Goal: Use online tool/utility: Utilize a website feature to perform a specific function

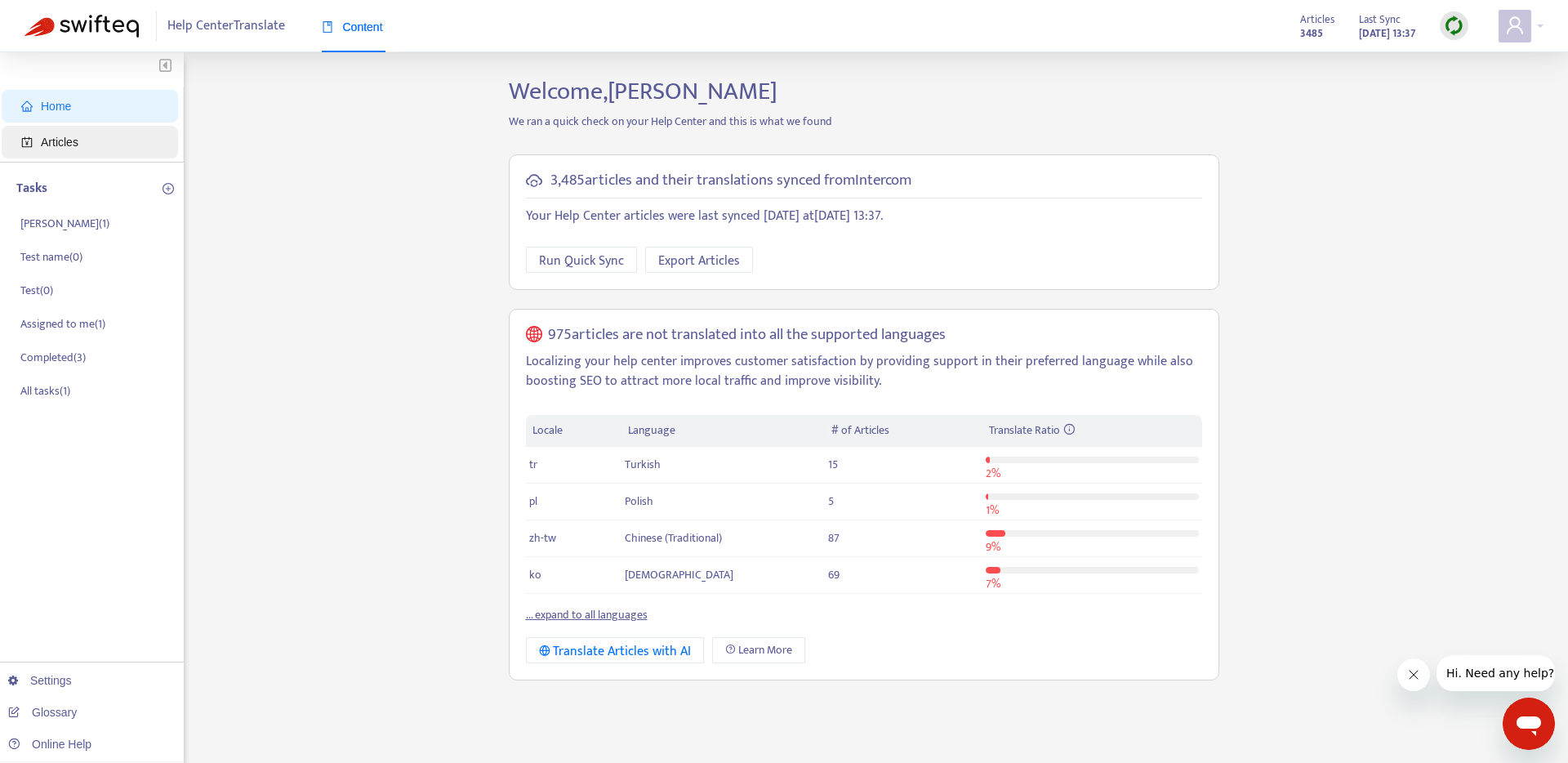
click at [94, 149] on span "Articles" at bounding box center [93, 142] width 144 height 33
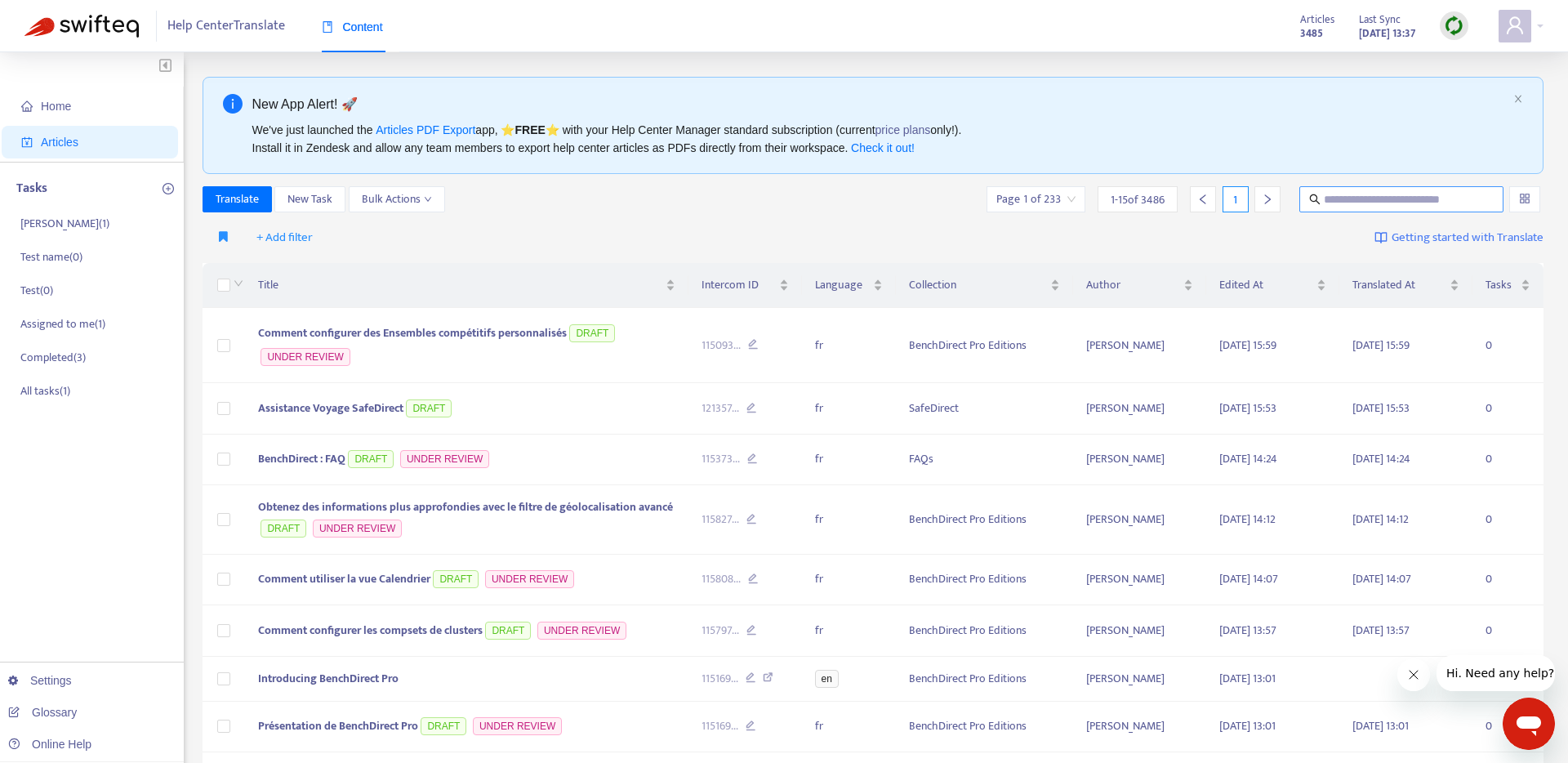
click at [1326, 188] on span at bounding box center [1401, 199] width 204 height 26
paste input "**********"
type input "**********"
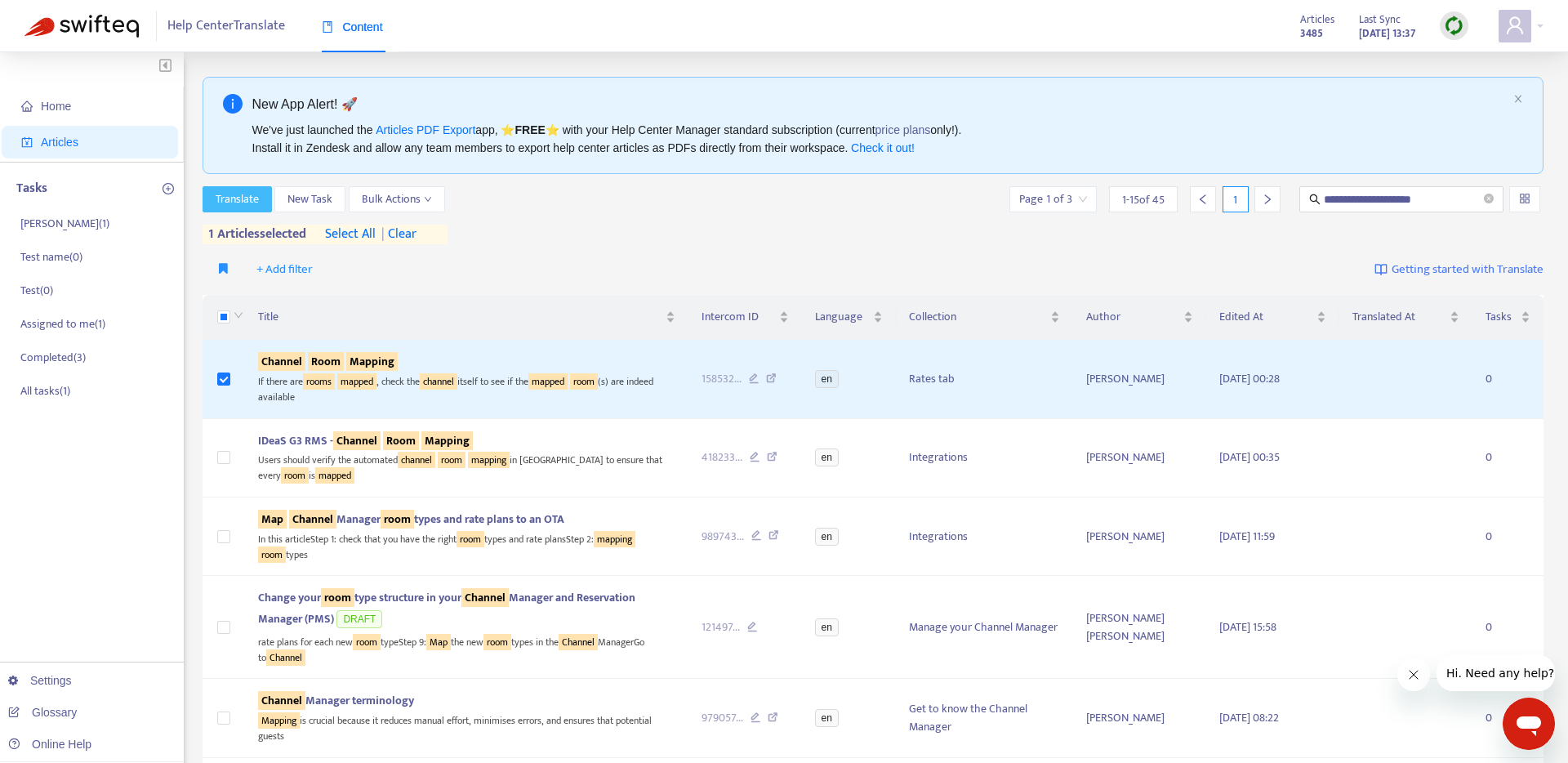
click at [258, 203] on span "Translate" at bounding box center [237, 199] width 43 height 18
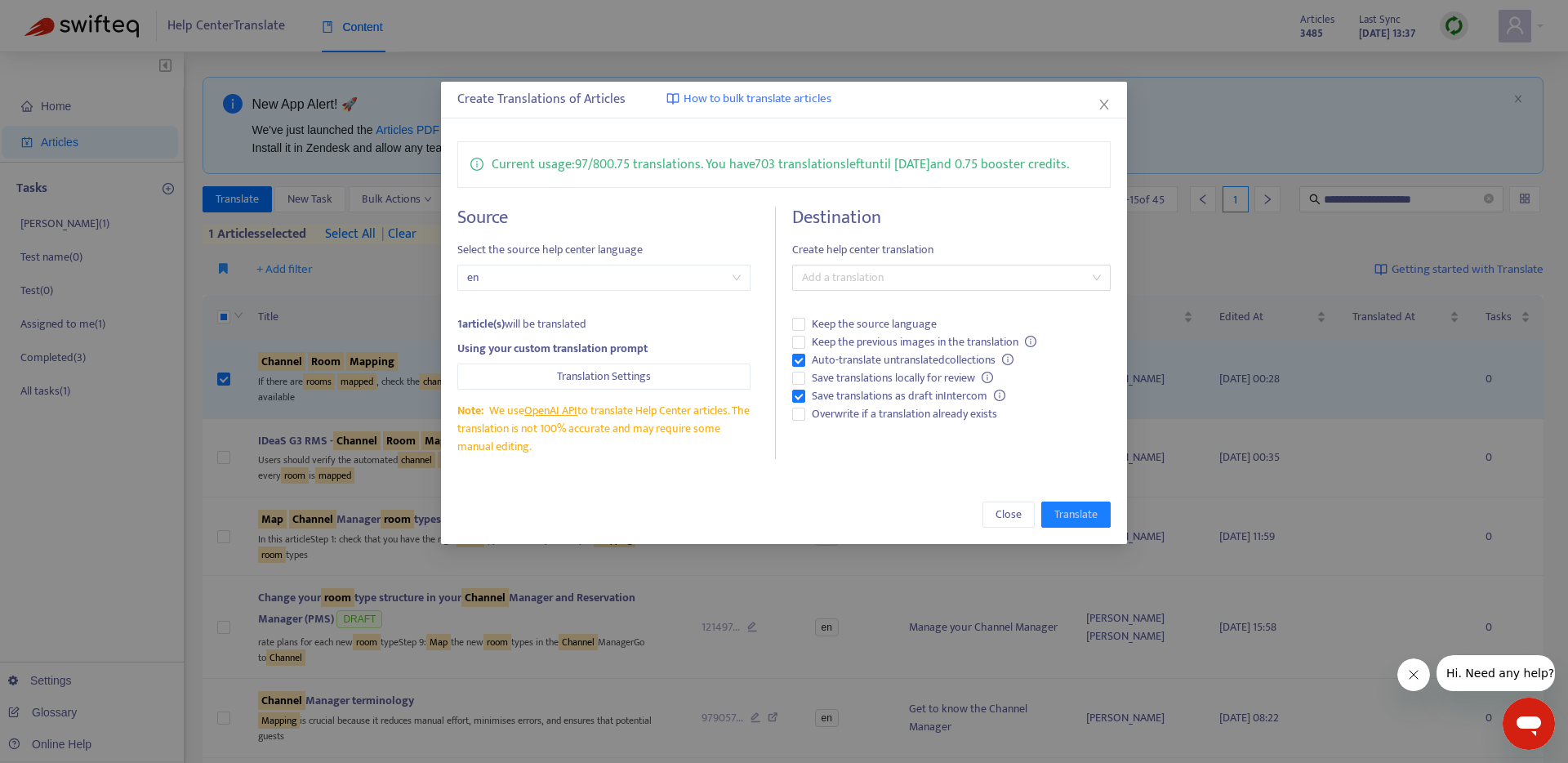
click at [947, 321] on div "Destination Create help center translation Add a translation Keep the source la…" at bounding box center [952, 332] width 319 height 252
click at [940, 291] on div "Add a translation" at bounding box center [952, 277] width 319 height 26
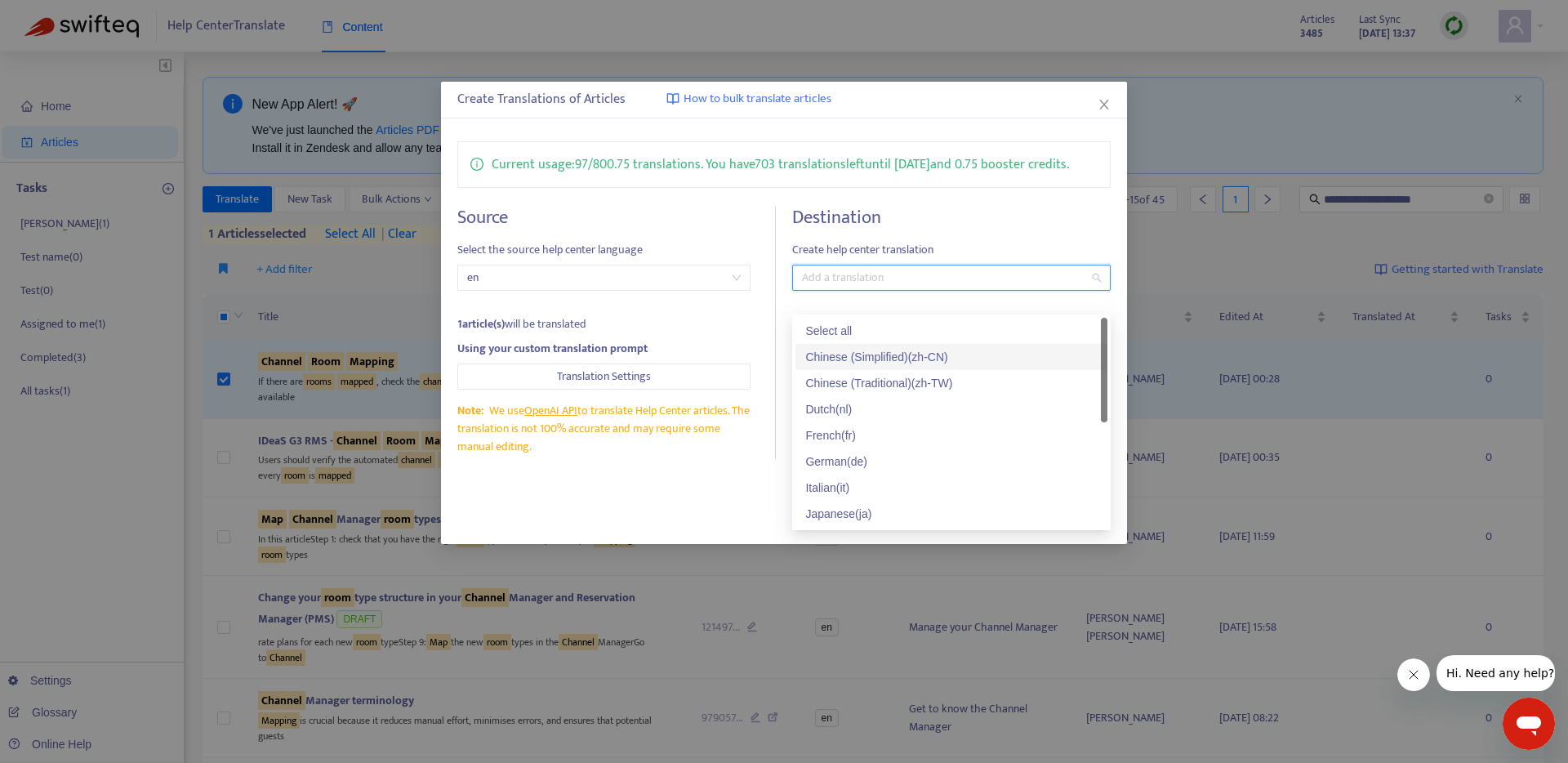
click at [876, 353] on div "Chinese (Simplified) ( zh-CN )" at bounding box center [951, 357] width 293 height 18
click at [863, 382] on div "Chinese (Traditional) ( zh-TW )" at bounding box center [951, 383] width 293 height 18
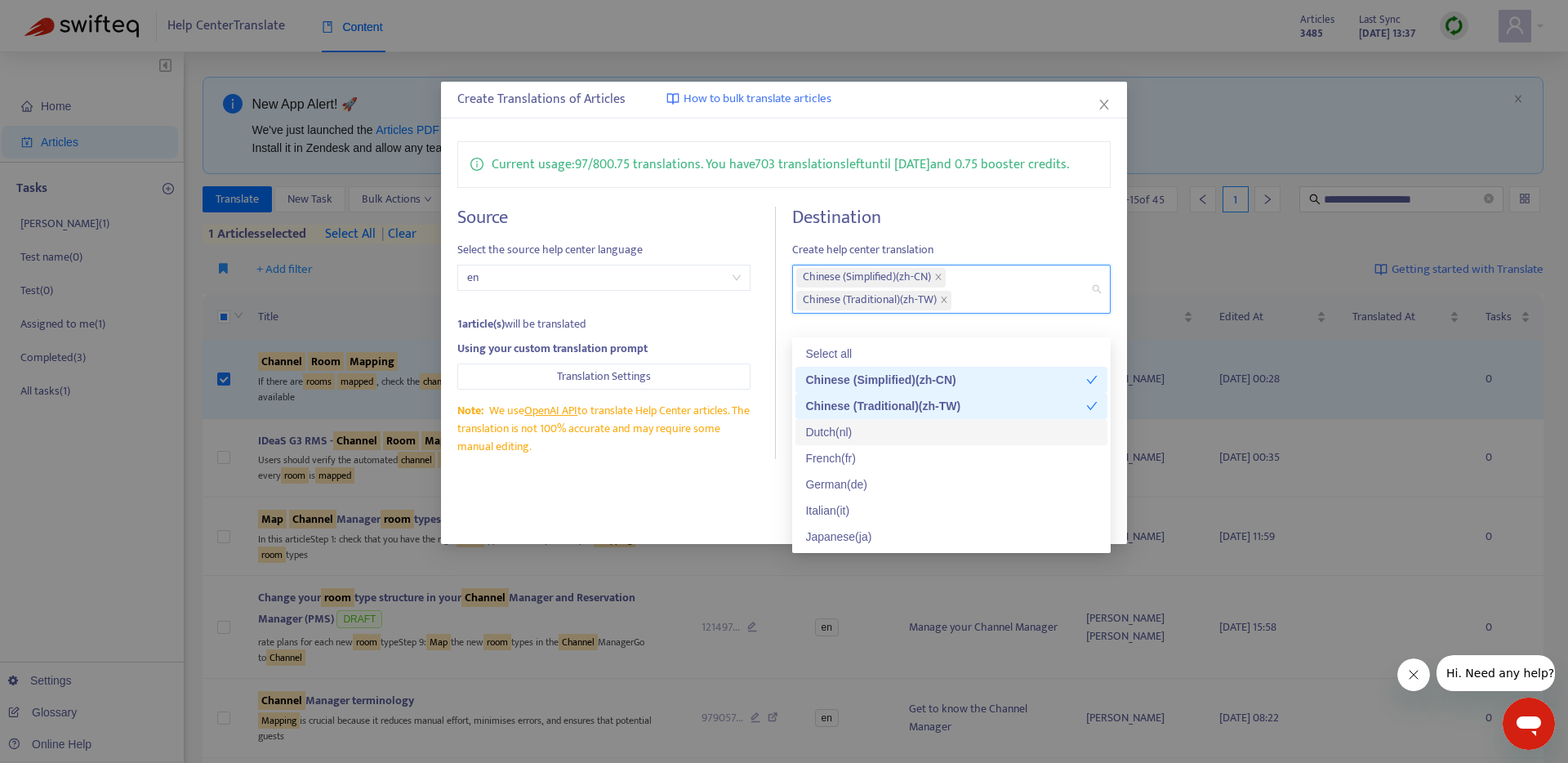
click at [856, 437] on div "Dutch ( nl )" at bounding box center [951, 432] width 293 height 18
click at [856, 457] on div "French ( fr )" at bounding box center [951, 458] width 293 height 18
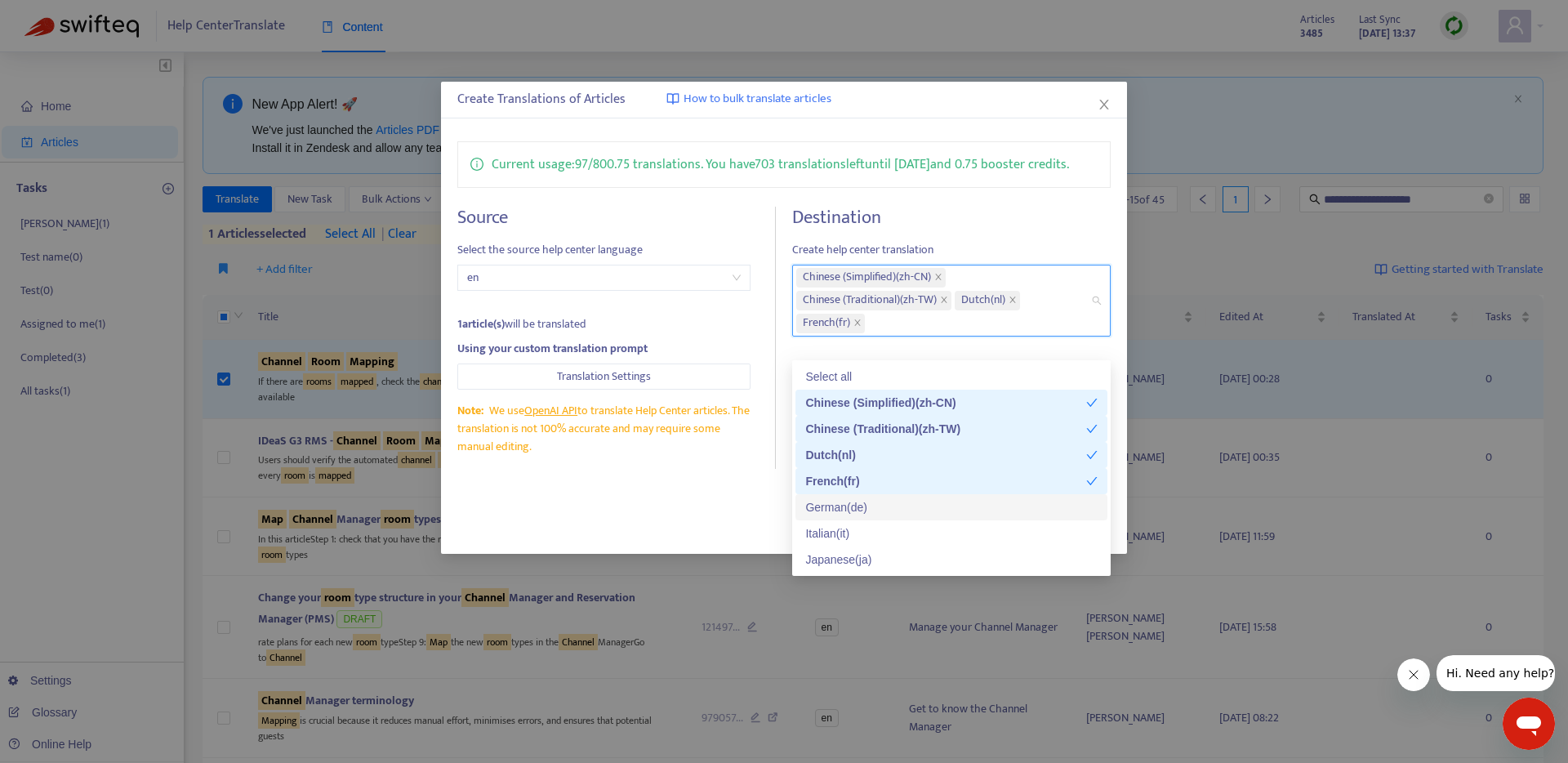
click at [853, 501] on div "German ( de )" at bounding box center [951, 507] width 293 height 18
click at [848, 525] on div "Italian ( it )" at bounding box center [951, 534] width 293 height 18
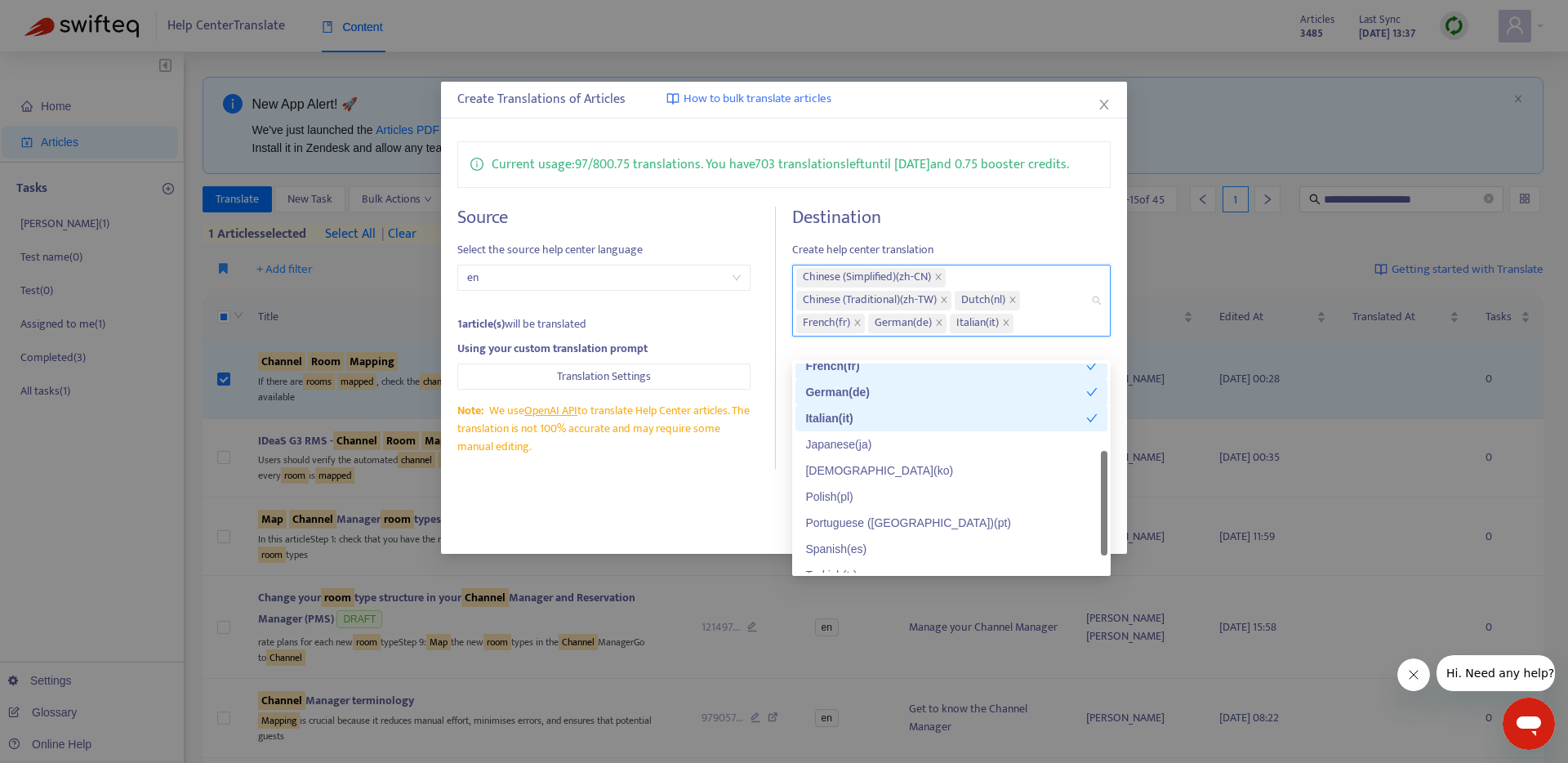
scroll to position [120, 0]
click at [846, 509] on div "Portuguese ([GEOGRAPHIC_DATA]) ( pt )" at bounding box center [951, 517] width 293 height 18
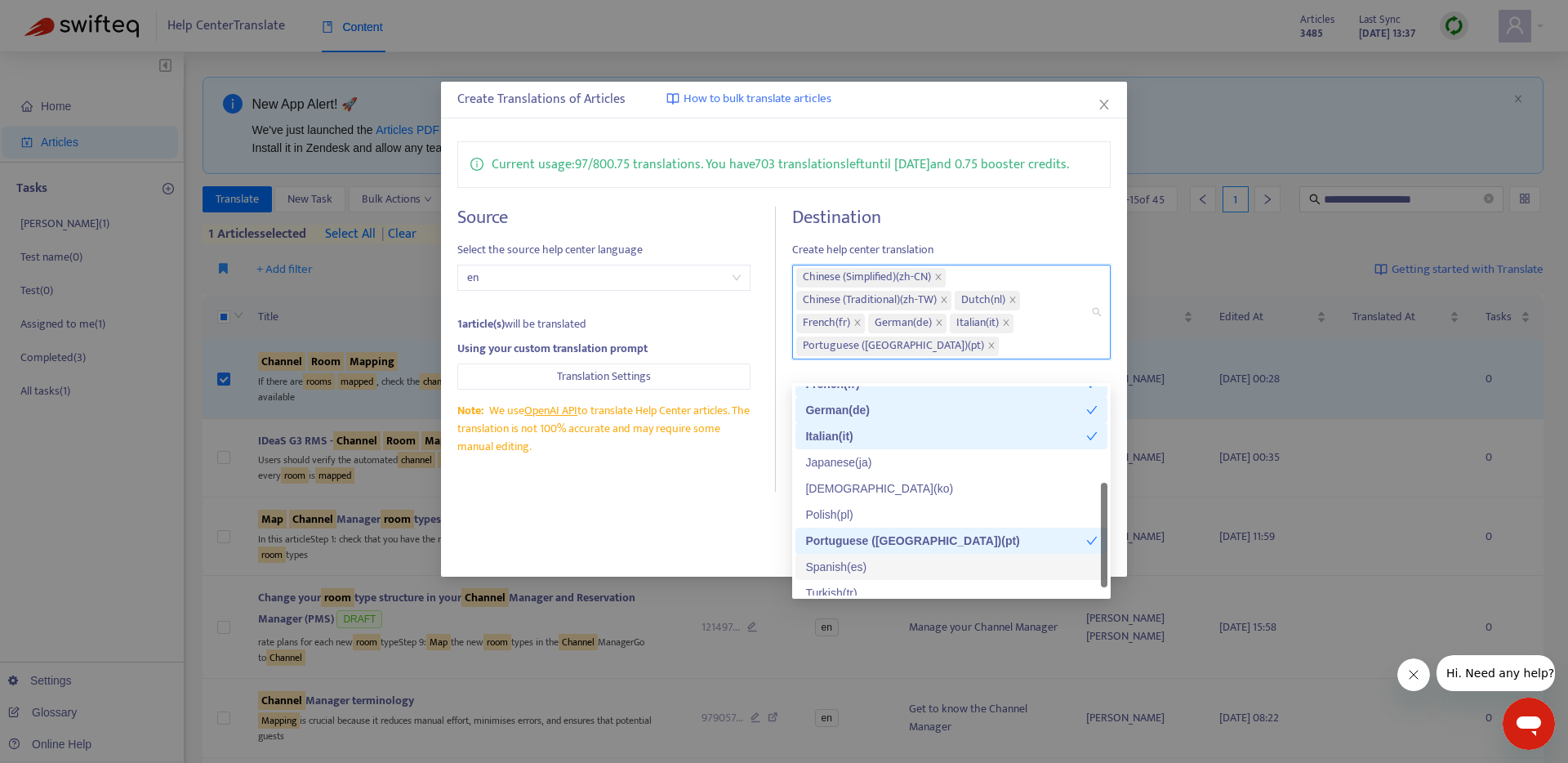
click at [835, 562] on div "Spanish ( es )" at bounding box center [951, 566] width 293 height 18
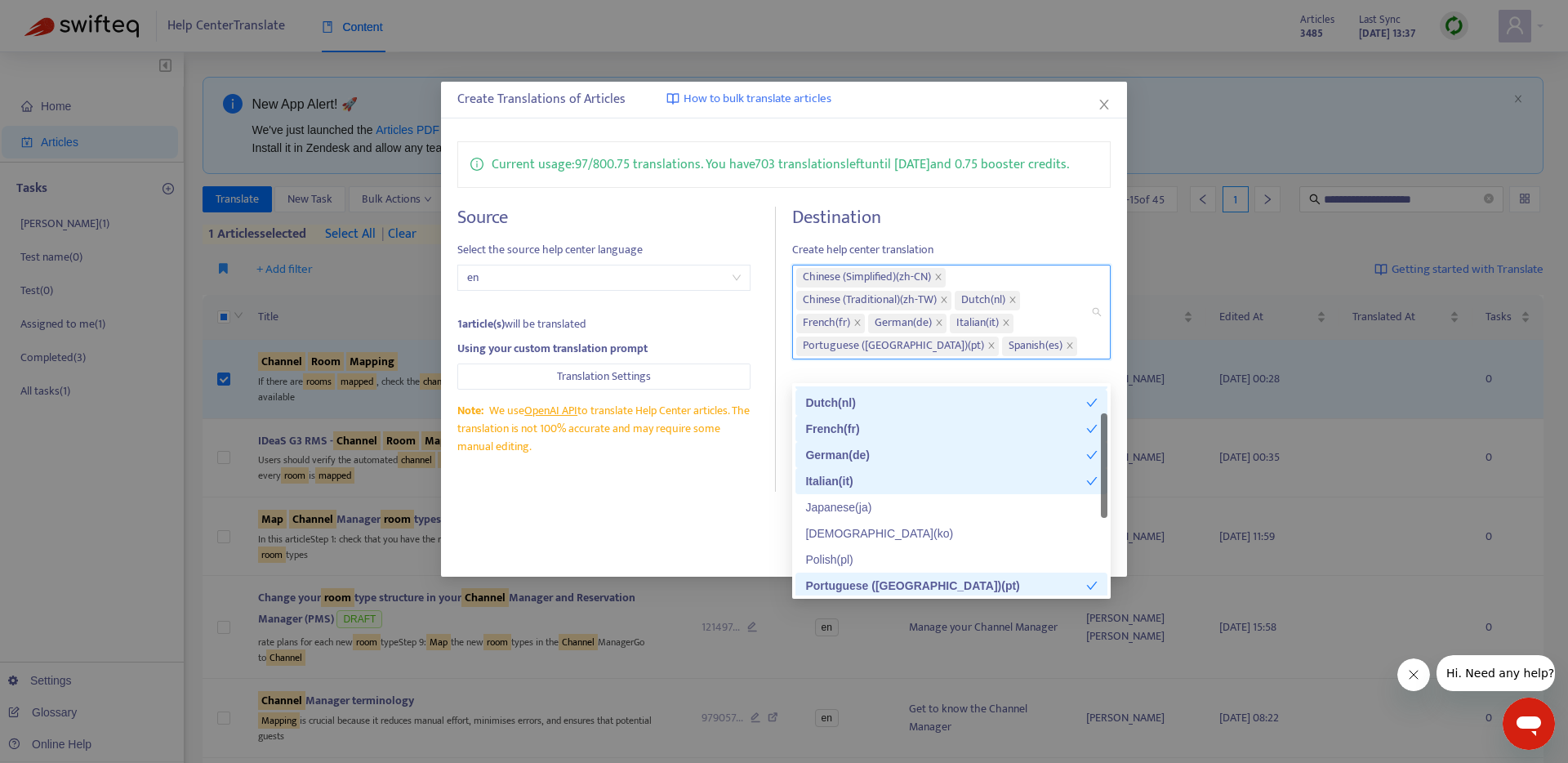
scroll to position [131, 0]
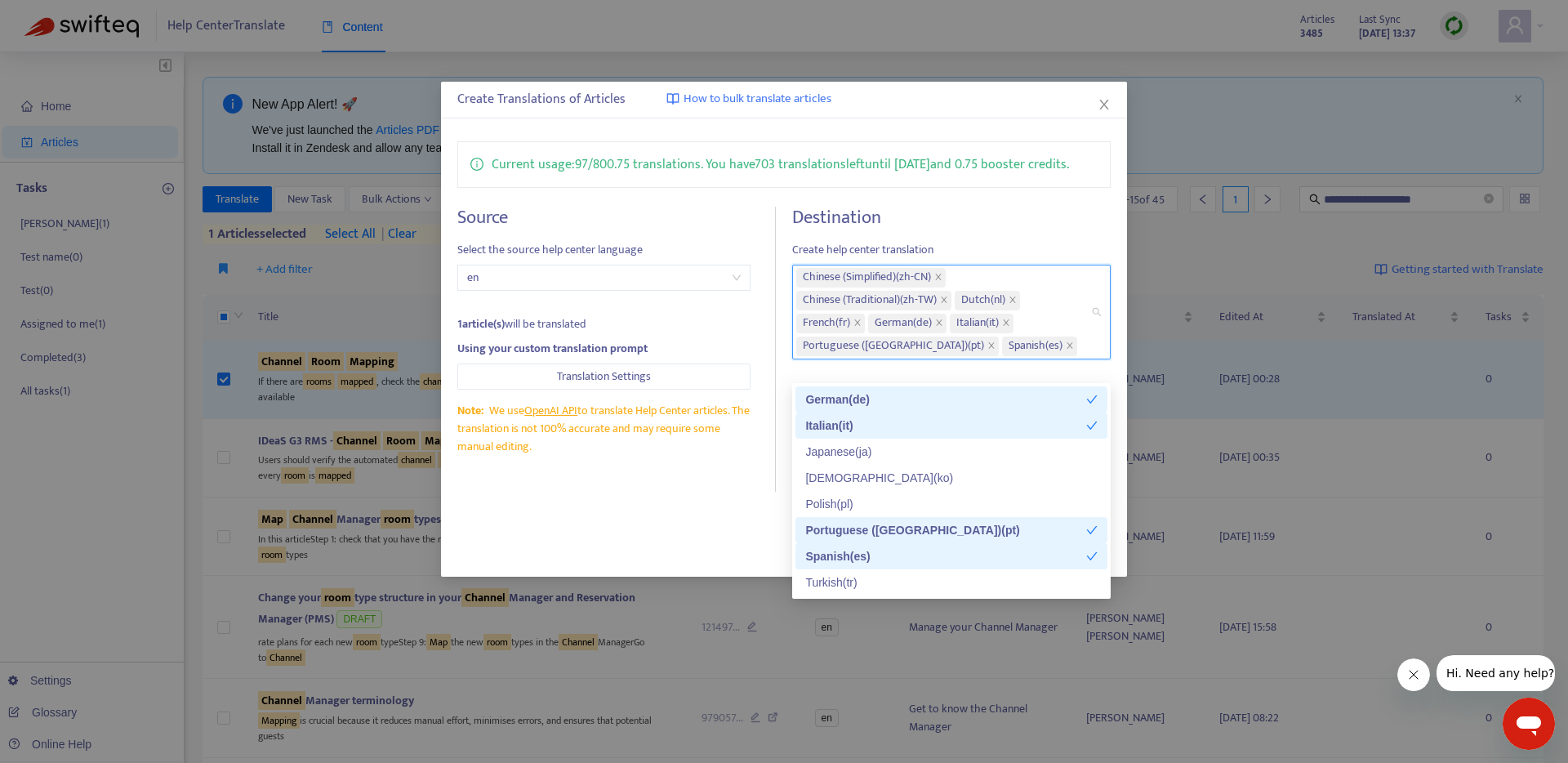
click at [856, 414] on div "Italian ( it )" at bounding box center [951, 425] width 312 height 26
click at [836, 423] on div "Italian ( it )" at bounding box center [951, 425] width 293 height 18
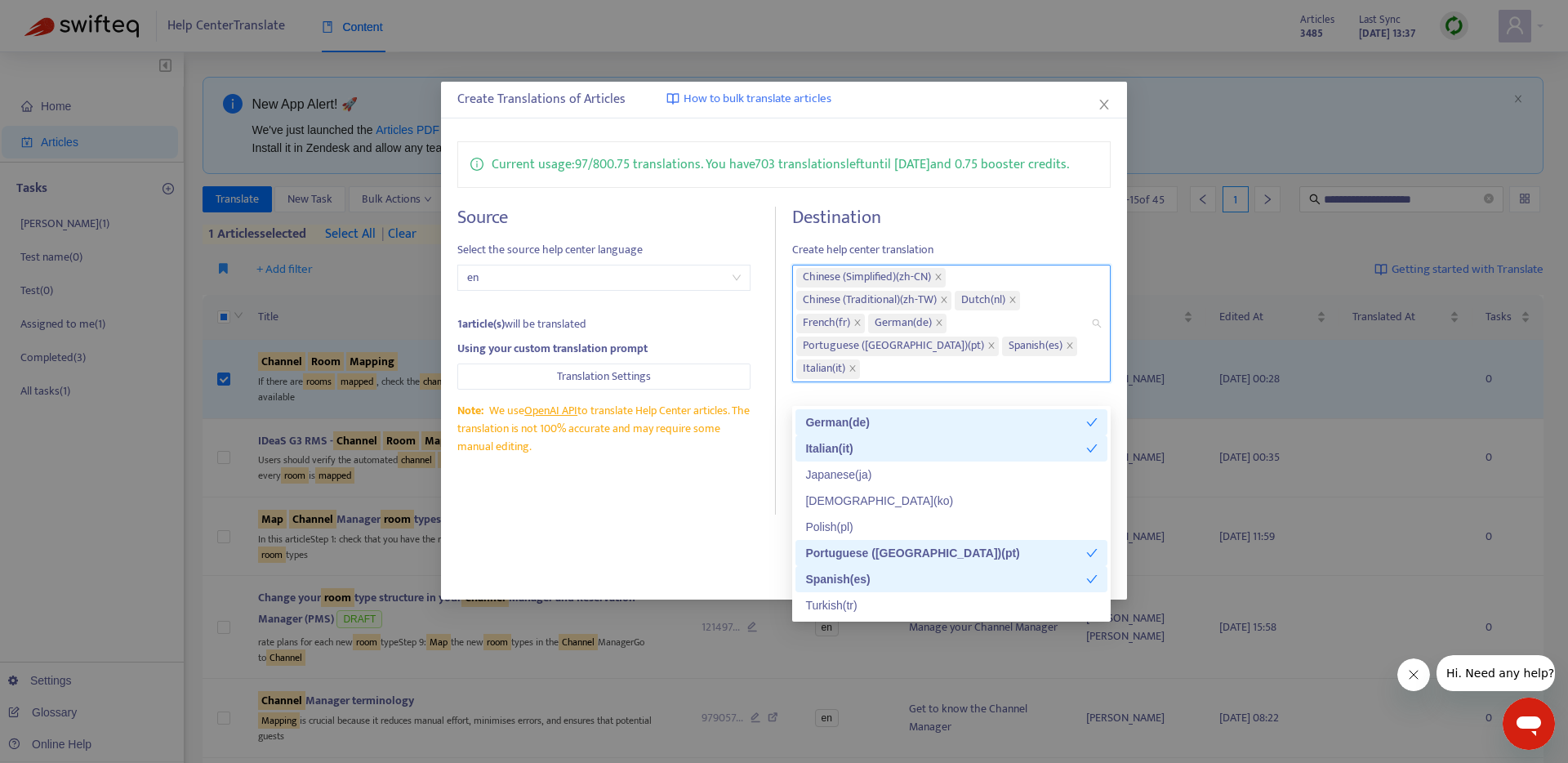
click at [760, 433] on div "Source Select the source help center language en 1 article(s) will be translate…" at bounding box center [617, 361] width 320 height 309
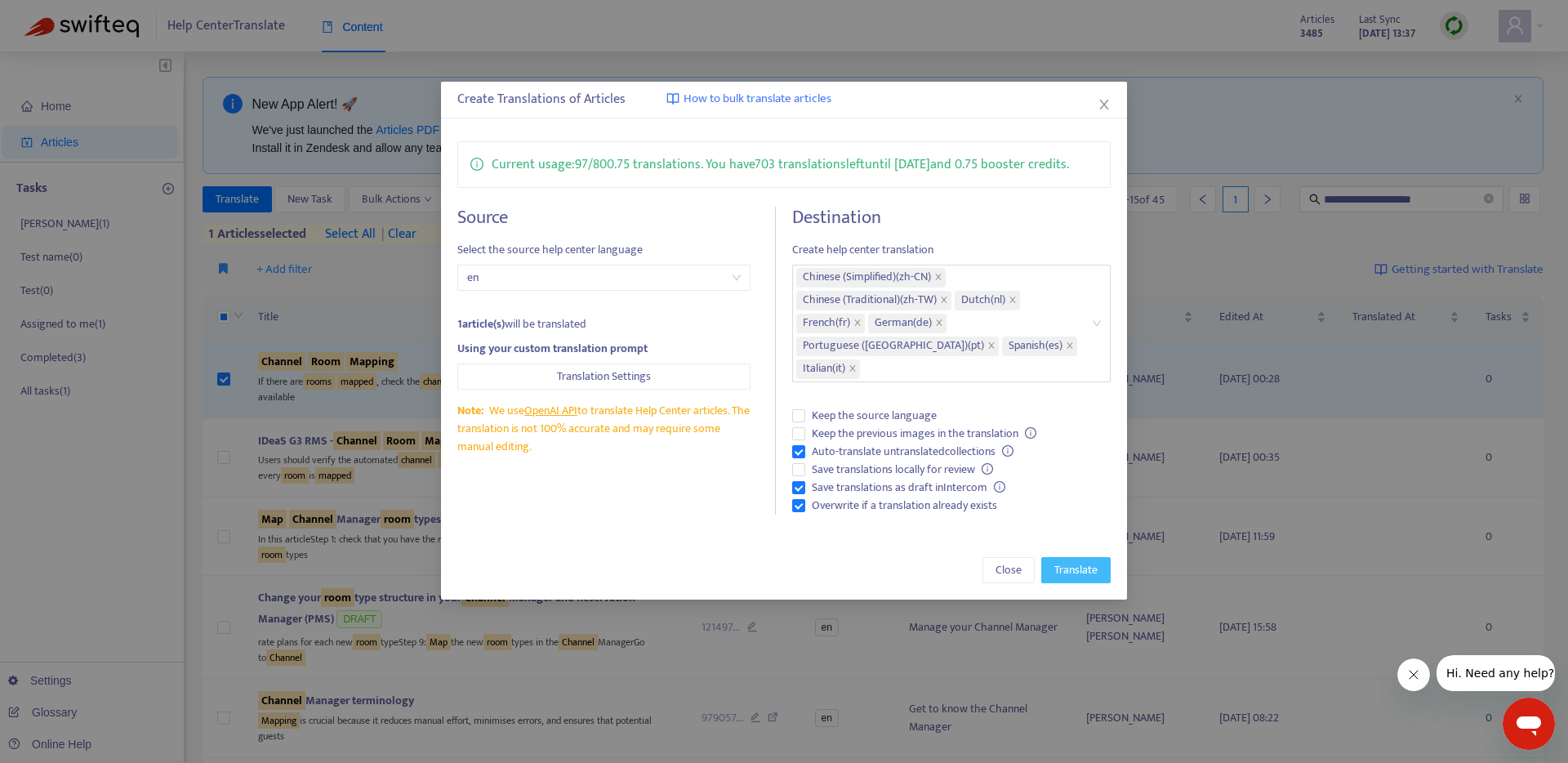
click at [1055, 580] on span "Translate" at bounding box center [1076, 570] width 43 height 18
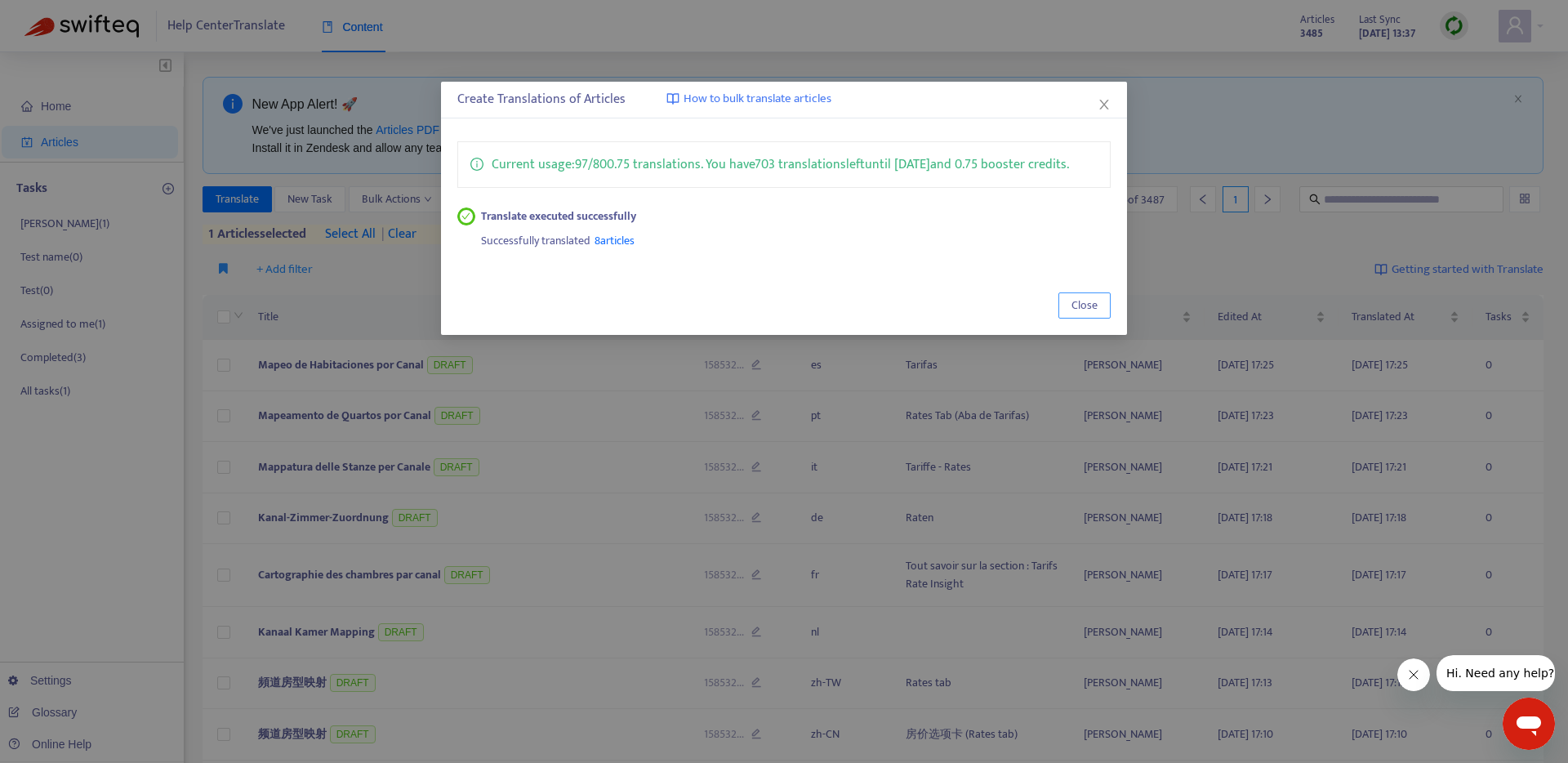
click at [1076, 315] on span "Close" at bounding box center [1084, 305] width 26 height 18
